Goal: Task Accomplishment & Management: Complete application form

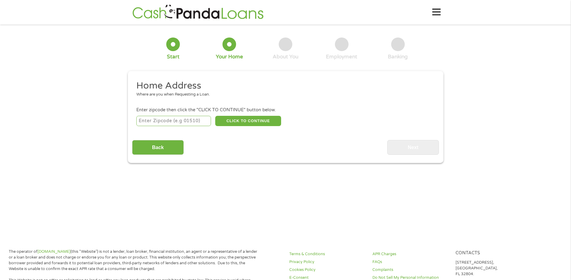
click at [187, 118] on input "number" at bounding box center [173, 121] width 75 height 10
type input "98665"
select select "[US_STATE]"
click at [246, 119] on button "CLICK TO CONTINUE" at bounding box center [248, 121] width 66 height 10
type input "98665"
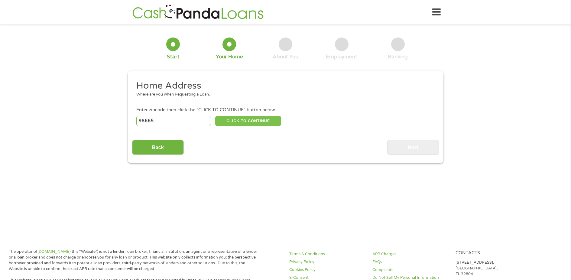
type input "[GEOGRAPHIC_DATA]"
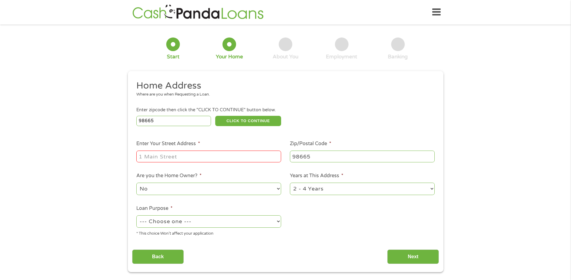
click at [202, 157] on input "Enter Your Street Address *" at bounding box center [208, 156] width 145 height 11
type input "[STREET_ADDRESS]"
click at [209, 220] on select "--- Choose one --- Pay Bills Debt Consolidation Home Improvement Major Purchase…" at bounding box center [208, 221] width 145 height 12
select select "paybills"
click at [136, 215] on select "--- Choose one --- Pay Bills Debt Consolidation Home Improvement Major Purchase…" at bounding box center [208, 221] width 145 height 12
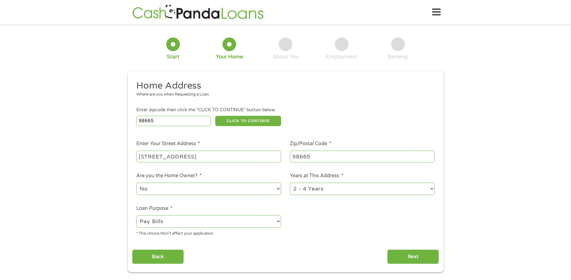
click at [346, 189] on select "1 Year or less 1 - 2 Years 2 - 4 Years Over 4 Years" at bounding box center [362, 189] width 145 height 12
select select "24months"
click at [290, 183] on select "1 Year or less 1 - 2 Years 2 - 4 Years Over 4 Years" at bounding box center [362, 189] width 145 height 12
click at [402, 257] on input "Next" at bounding box center [413, 256] width 52 height 15
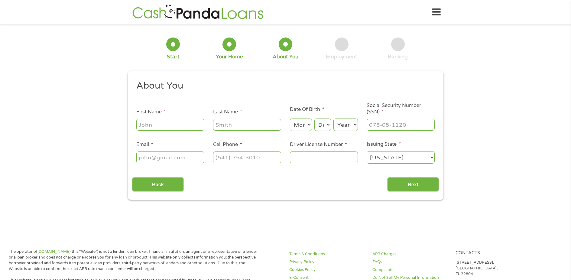
click at [180, 126] on input "First Name *" at bounding box center [170, 124] width 68 height 11
type input "[PERSON_NAME]"
type input "[EMAIL_ADDRESS][DOMAIN_NAME]"
type input "[PHONE_NUMBER]"
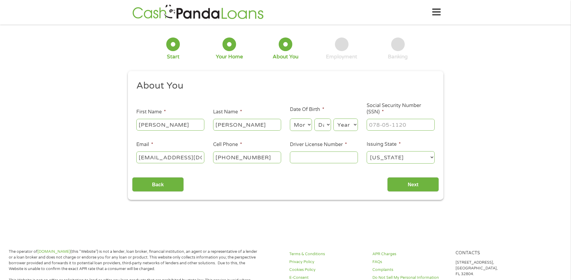
click at [298, 124] on select "Month 1 2 3 4 5 6 7 8 9 10 11 12" at bounding box center [301, 125] width 22 height 12
select select "5"
click at [290, 119] on select "Month 1 2 3 4 5 6 7 8 9 10 11 12" at bounding box center [301, 125] width 22 height 12
click at [326, 127] on select "Day 1 2 3 4 5 6 7 8 9 10 11 12 13 14 15 16 17 18 19 20 21 22 23 24 25 26 27 28 …" at bounding box center [323, 125] width 16 height 12
select select "3"
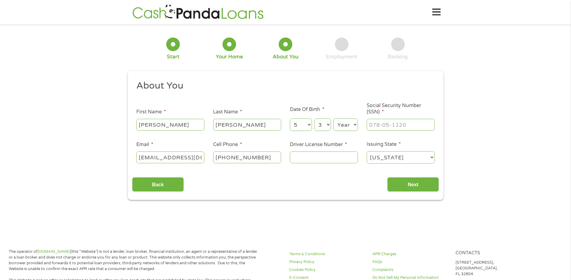
click at [315, 119] on select "Day 1 2 3 4 5 6 7 8 9 10 11 12 13 14 15 16 17 18 19 20 21 22 23 24 25 26 27 28 …" at bounding box center [323, 125] width 16 height 12
click at [341, 124] on select "Year [DATE] 2006 2005 2004 2003 2002 2001 2000 1999 1998 1997 1996 1995 1994 19…" at bounding box center [346, 125] width 24 height 12
select select "1989"
click at [334, 119] on select "Year [DATE] 2006 2005 2004 2003 2002 2001 2000 1999 1998 1997 1996 1995 1994 19…" at bounding box center [346, 125] width 24 height 12
click at [398, 122] on input "___-__-____" at bounding box center [401, 124] width 68 height 11
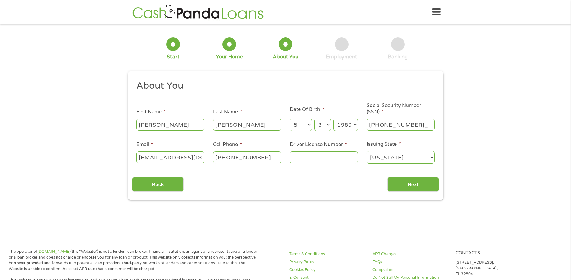
type input "535-15-4634"
click at [308, 158] on input "Driver License Number *" at bounding box center [324, 157] width 68 height 11
type input "WDL3PB28993B"
click at [394, 189] on input "Next" at bounding box center [413, 184] width 52 height 15
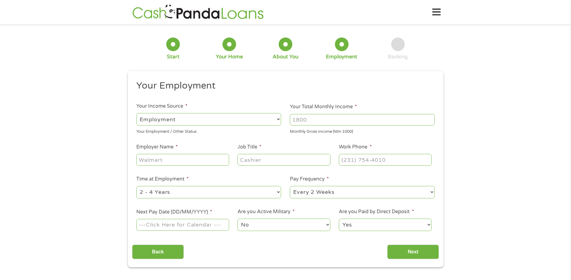
click at [318, 121] on input "Your Total Monthly Income *" at bounding box center [362, 119] width 145 height 11
type input "4000"
click at [189, 160] on input "Employer Name *" at bounding box center [182, 159] width 93 height 11
type input "DorrDash"
type input "Dasher"
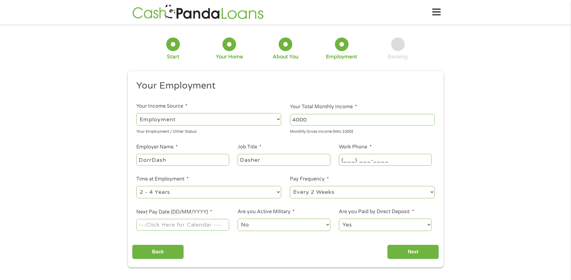
click at [357, 161] on input "(___) ___-____" at bounding box center [385, 159] width 93 height 11
type input "[PHONE_NUMBER]"
click at [188, 226] on input "Next Pay Date (DD/MM/YYYY) *" at bounding box center [182, 224] width 93 height 11
type input "[DATE]"
click at [401, 249] on input "Next" at bounding box center [413, 252] width 52 height 15
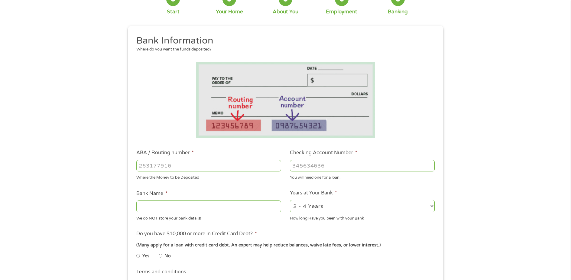
scroll to position [60, 0]
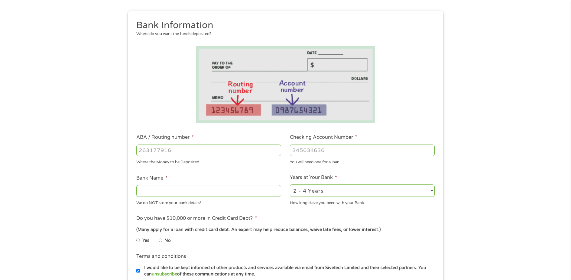
click at [163, 152] on input "ABA / Routing number *" at bounding box center [208, 150] width 145 height 11
type input "323380766"
type input "FIBRE FEDERAL CREDIT UNION"
type input "323380766"
click at [315, 151] on input "Checking Account Number *" at bounding box center [362, 150] width 145 height 11
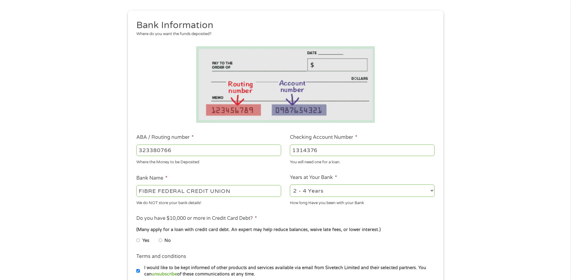
type input "1314376"
click at [305, 191] on select "2 - 4 Years 6 - 12 Months 1 - 2 Years Over 4 Years" at bounding box center [362, 190] width 145 height 12
select select "60months"
click at [290, 184] on select "2 - 4 Years 6 - 12 Months 1 - 2 Years Over 4 Years" at bounding box center [362, 190] width 145 height 12
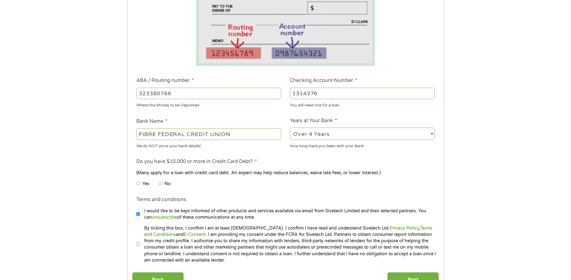
scroll to position [121, 0]
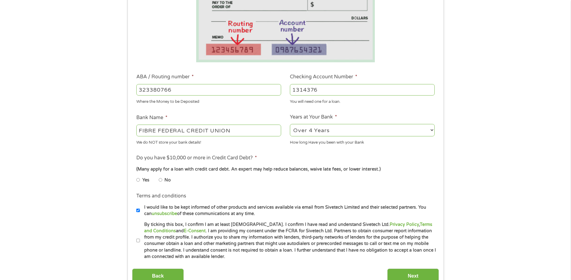
click at [137, 180] on input "Yes" at bounding box center [138, 180] width 4 height 10
radio input "true"
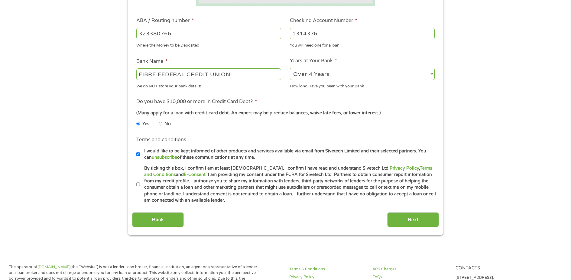
scroll to position [181, 0]
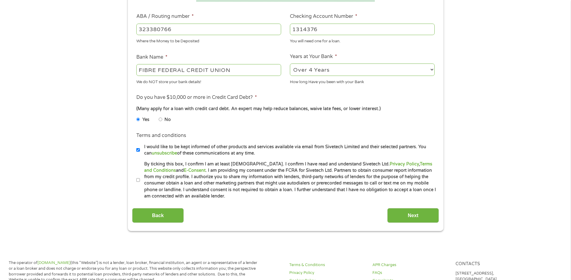
click at [137, 180] on input "By ticking this box, I confirm I am at least [DEMOGRAPHIC_DATA]. I confirm I ha…" at bounding box center [138, 180] width 4 height 10
checkbox input "true"
click at [138, 149] on input "I would like to be kept informed of other products and services available via e…" at bounding box center [138, 150] width 4 height 10
checkbox input "false"
click at [418, 212] on input "Next" at bounding box center [413, 215] width 52 height 15
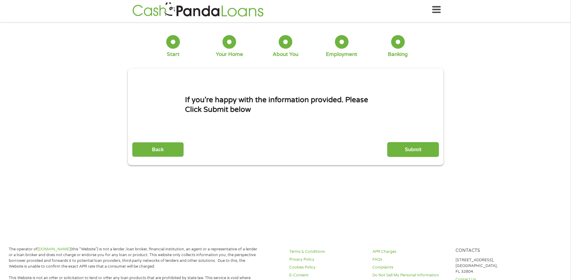
scroll to position [0, 0]
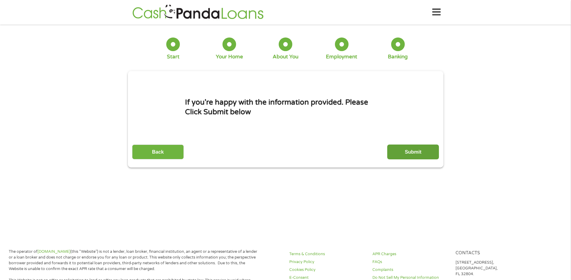
click at [407, 149] on input "Submit" at bounding box center [413, 152] width 52 height 15
